Goal: Transaction & Acquisition: Obtain resource

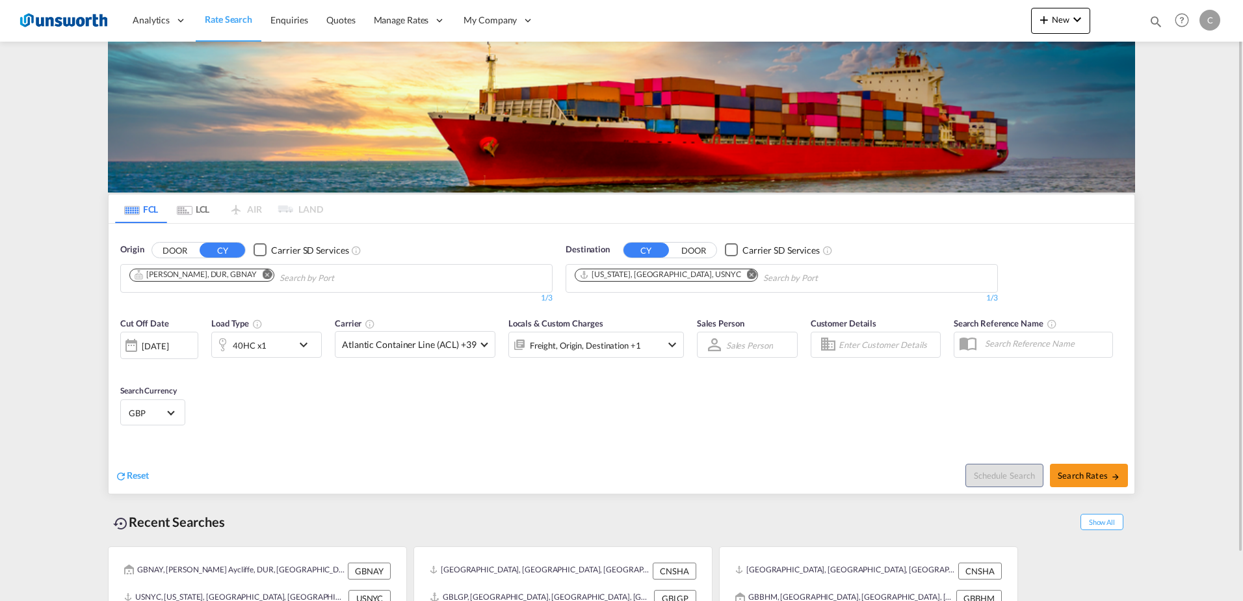
click at [263, 274] on md-icon "Remove" at bounding box center [268, 274] width 10 height 10
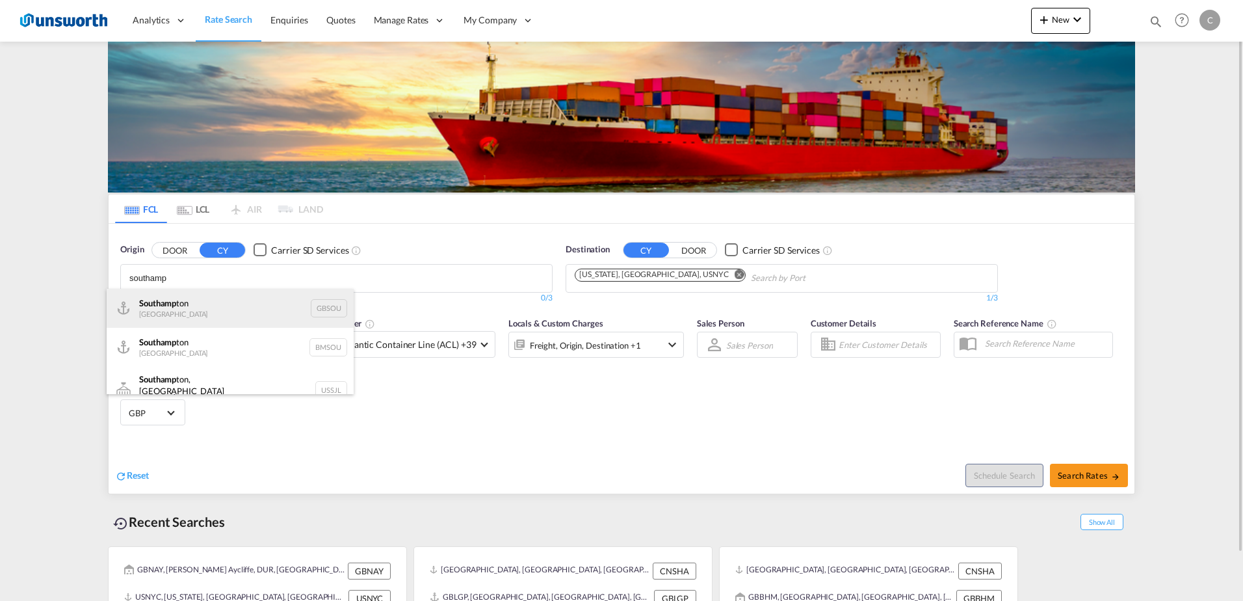
type input "southamp"
click at [215, 300] on div "Southamp ton [GEOGRAPHIC_DATA] GBSOU" at bounding box center [230, 308] width 247 height 39
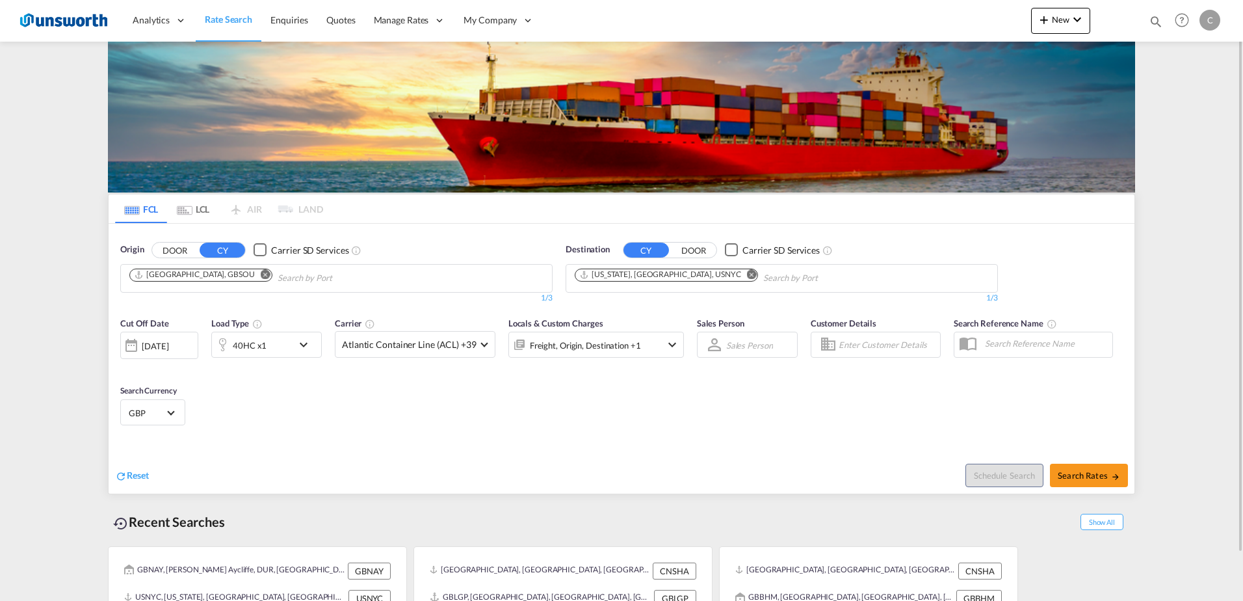
click at [747, 273] on md-icon "Remove" at bounding box center [752, 274] width 10 height 10
click at [699, 274] on md-chips-wrap "Chips container with autocompletion. Enter the text area, type text to search, …" at bounding box center [638, 277] width 131 height 24
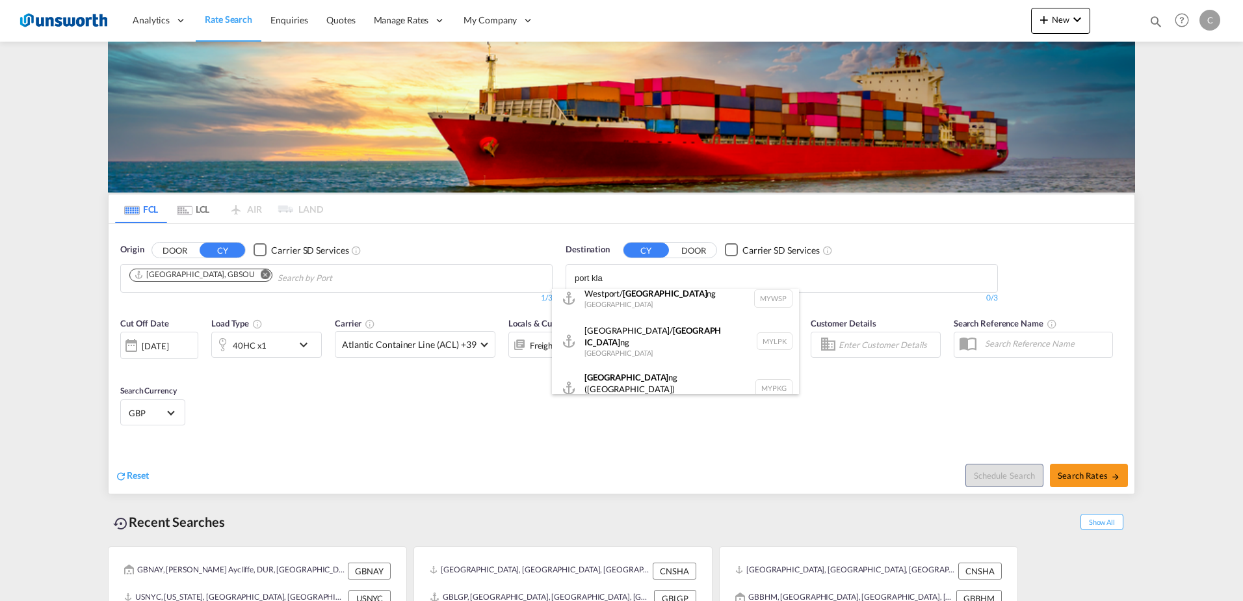
scroll to position [12, 0]
type input "port kla"
click at [633, 367] on div "Port Kla ng ([GEOGRAPHIC_DATA]) [GEOGRAPHIC_DATA] MYPKG" at bounding box center [675, 386] width 247 height 47
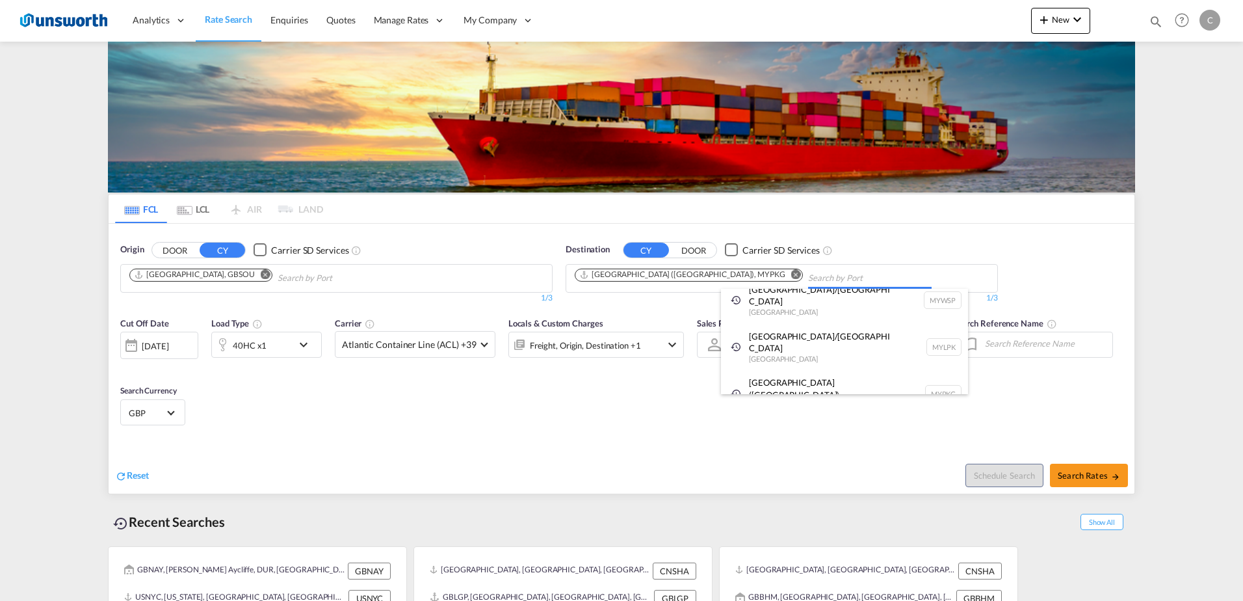
scroll to position [0, 0]
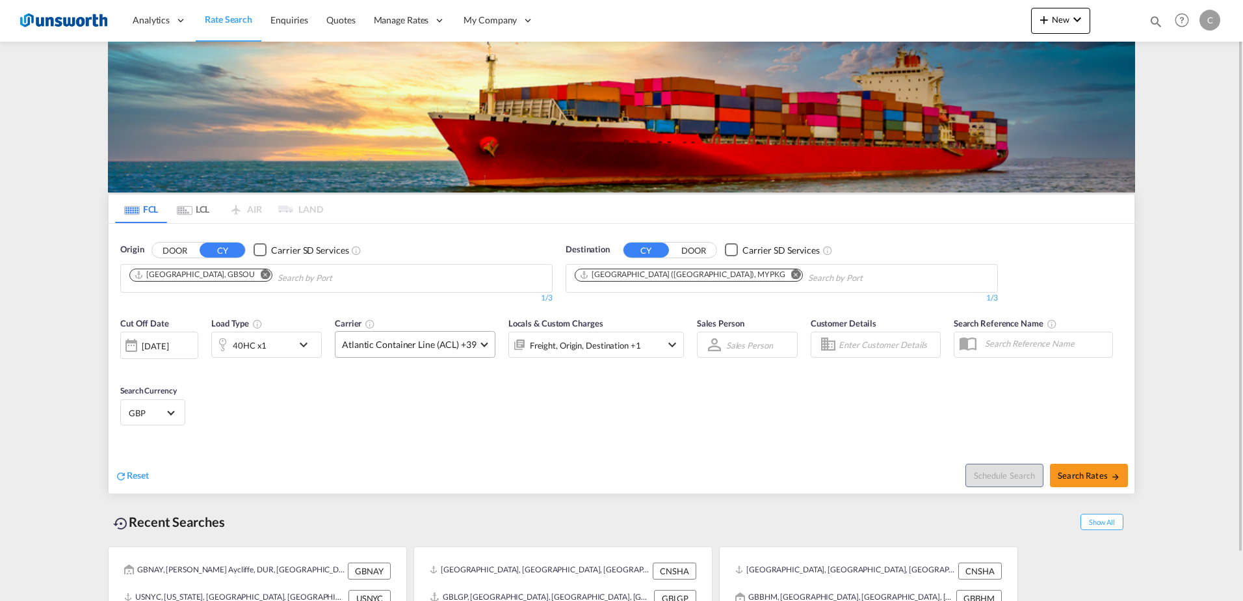
click at [483, 339] on md-select-value "Atlantic Container Line (ACL) +39" at bounding box center [415, 344] width 159 height 25
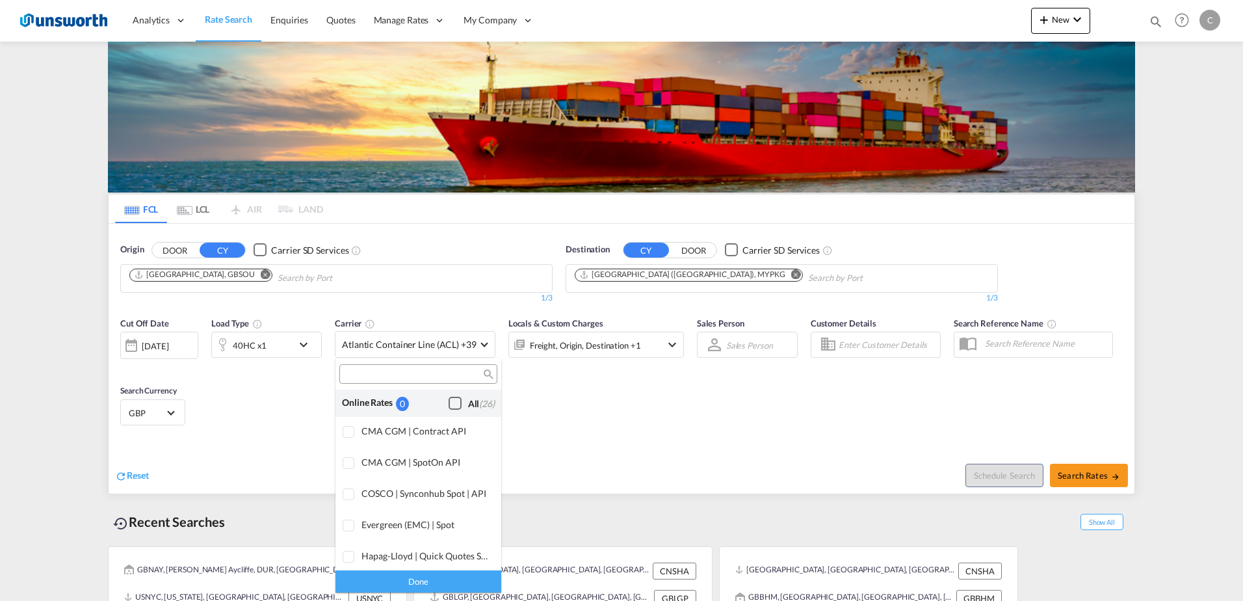
click at [449, 402] on div "Checkbox No Ink" at bounding box center [455, 403] width 13 height 13
click at [443, 578] on div "Done" at bounding box center [419, 581] width 166 height 23
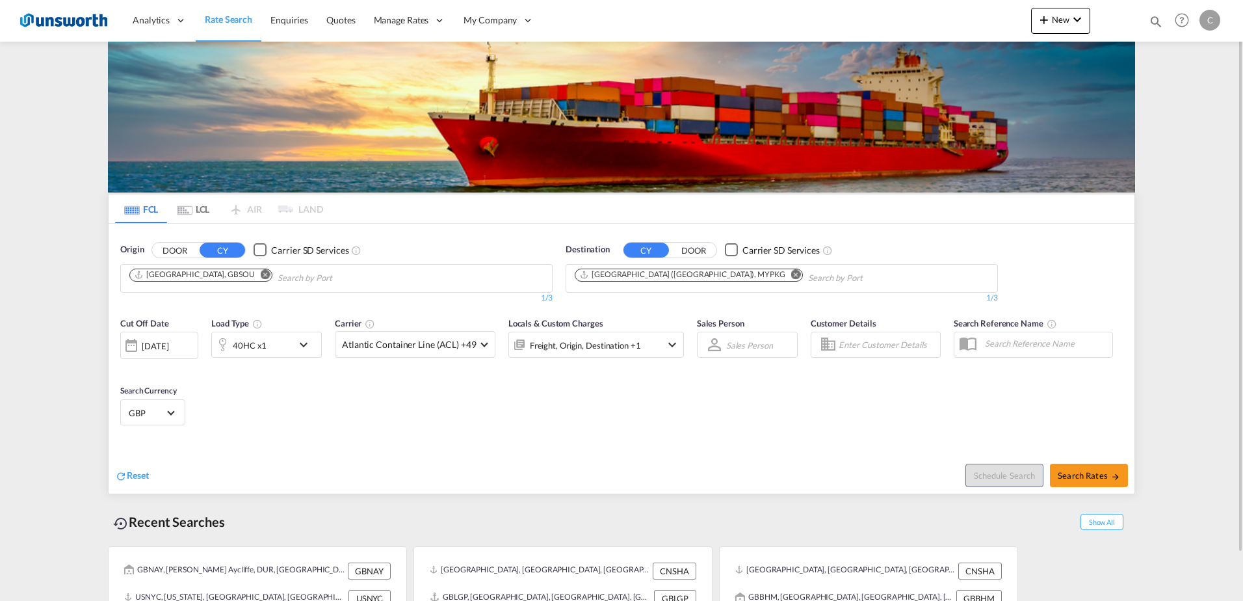
click at [665, 343] on md-icon "icon-chevron-down" at bounding box center [673, 345] width 16 height 16
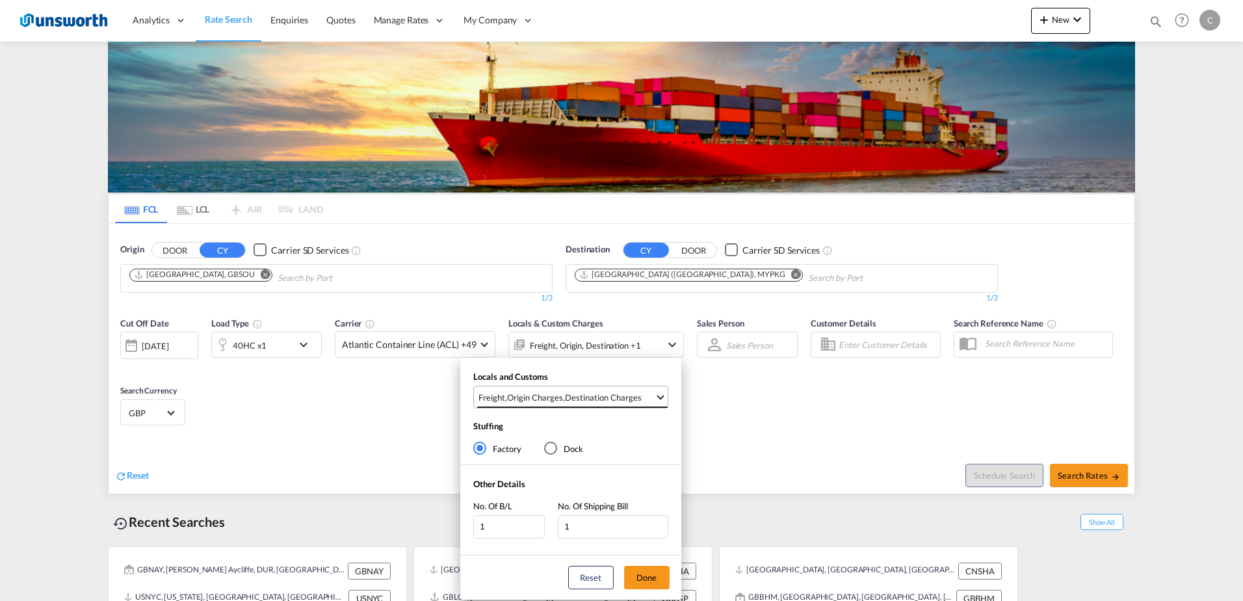
click at [653, 396] on span "Freight , Origin Charges , Destination Charges" at bounding box center [567, 397] width 176 height 12
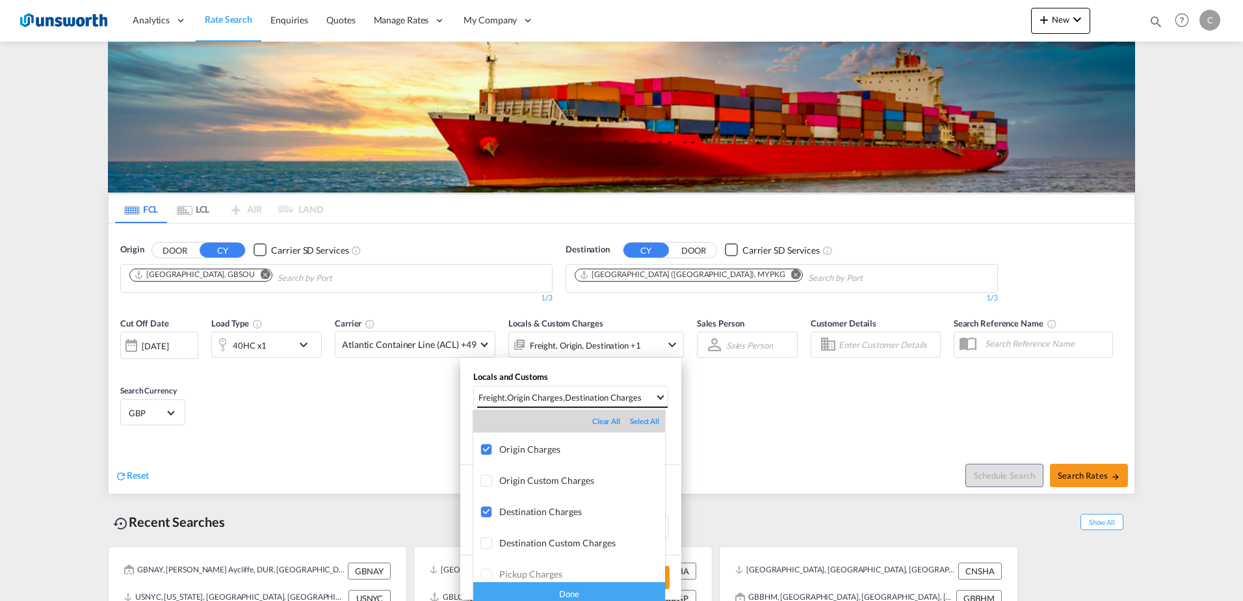
scroll to position [31, 0]
click at [562, 510] on div "Destination Charges" at bounding box center [582, 509] width 166 height 11
click at [613, 592] on div "Done" at bounding box center [569, 593] width 192 height 23
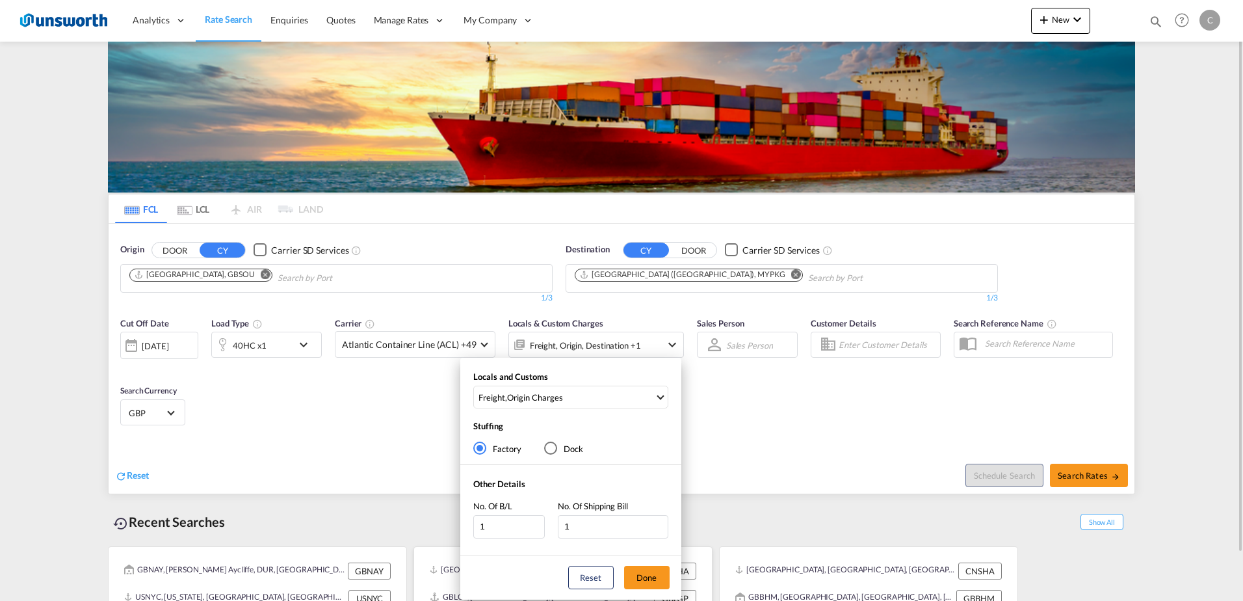
click at [650, 581] on button "Done" at bounding box center [647, 577] width 46 height 23
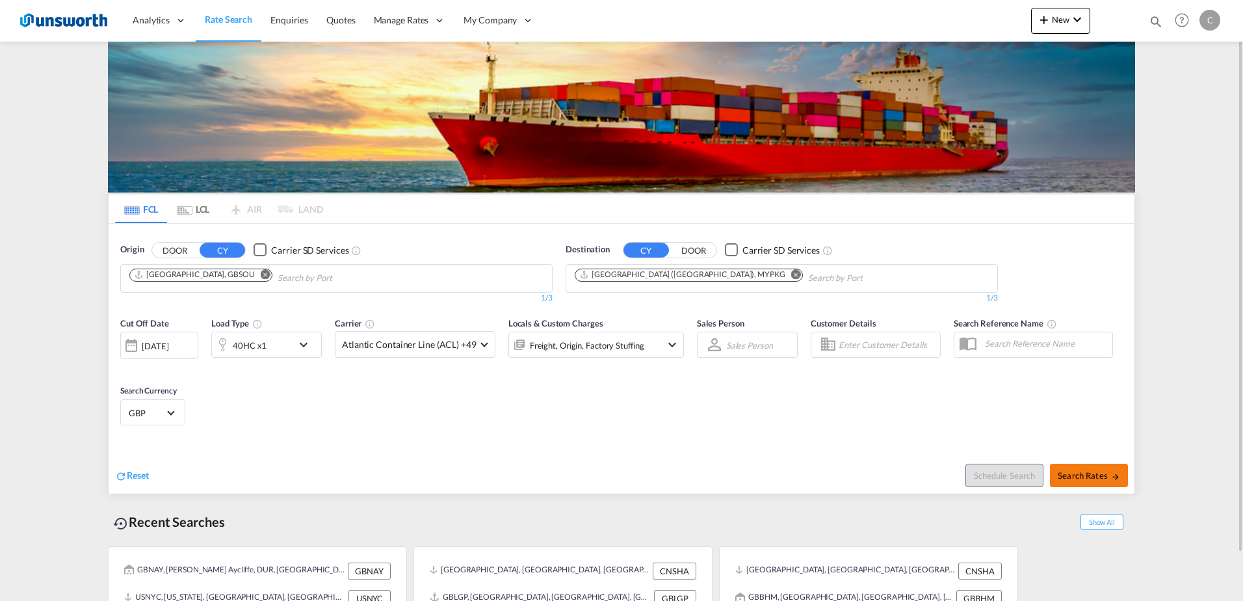
click at [1080, 475] on span "Search Rates" at bounding box center [1089, 475] width 62 height 10
type input "GBSOU to MYPKG / [DATE]"
